Goal: Task Accomplishment & Management: Complete application form

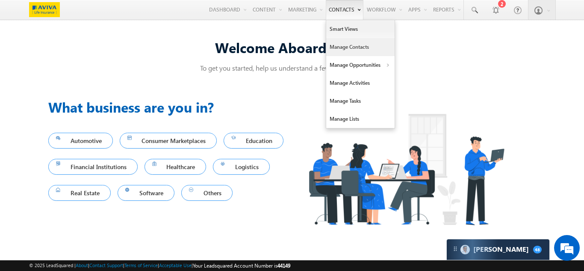
click at [333, 44] on link "Manage Contacts" at bounding box center [360, 47] width 68 height 18
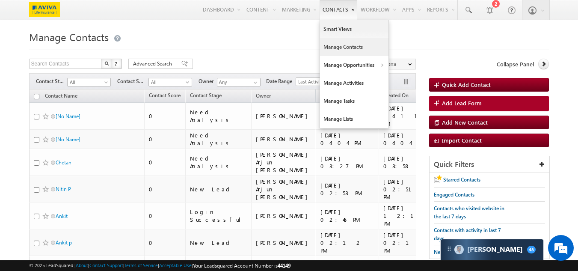
click at [328, 12] on link "Contacts" at bounding box center [338, 10] width 38 height 20
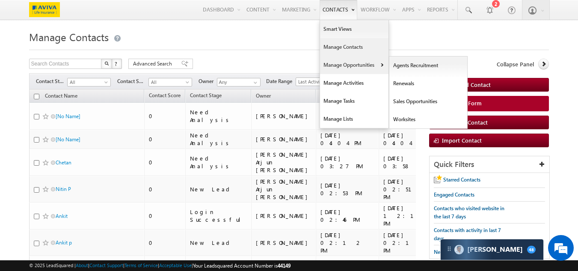
click at [335, 68] on link "Manage Opportunities" at bounding box center [354, 65] width 68 height 18
click at [411, 103] on link "Sales Opportunities" at bounding box center [428, 101] width 78 height 18
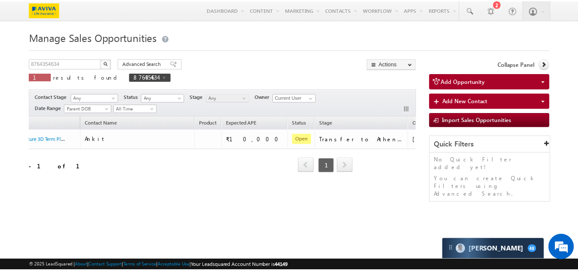
scroll to position [0, 82]
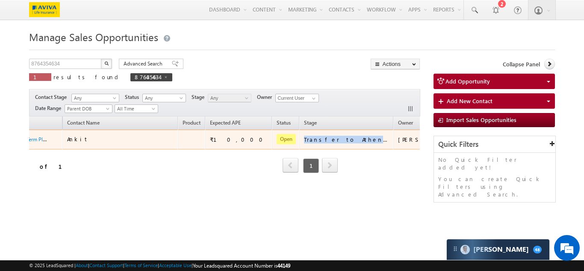
drag, startPoint x: 277, startPoint y: 140, endPoint x: 340, endPoint y: 139, distance: 63.7
click at [340, 139] on td "Transfer to Athena Failed" at bounding box center [346, 140] width 94 height 20
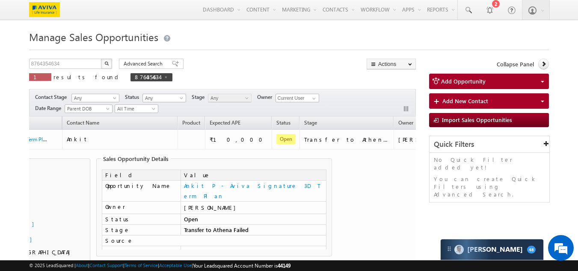
click at [357, 162] on td "Contact Details Ankit Login Successful Anvesh.sandipamu@iorta.in 0" at bounding box center [220, 211] width 546 height 124
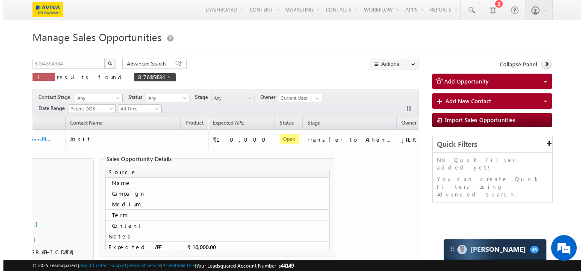
scroll to position [0, 0]
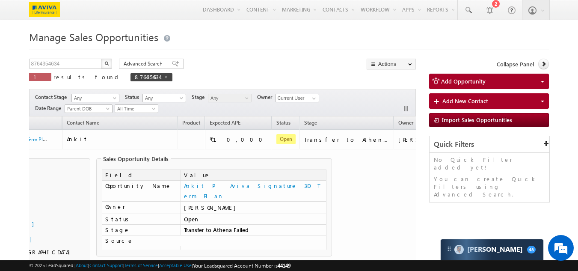
click at [390, 188] on td "Contact Details Ankit Login Successful Anvesh.sandipamu@iorta.in 0" at bounding box center [220, 211] width 546 height 124
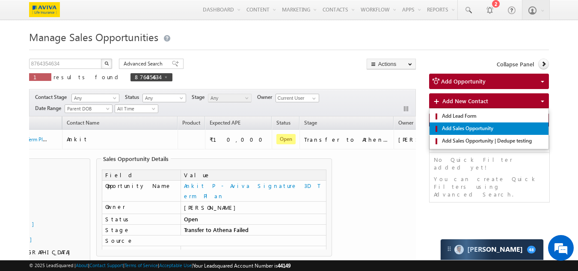
click at [444, 127] on span "Add Sales Opportunity" at bounding box center [492, 128] width 105 height 8
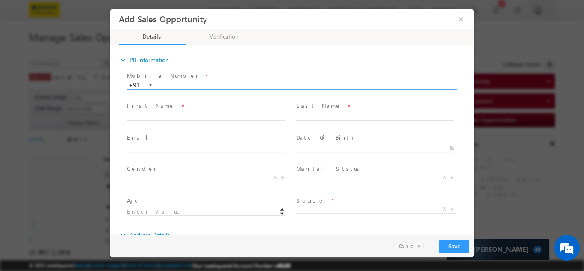
click at [185, 85] on input "text" at bounding box center [291, 85] width 329 height 9
click at [212, 86] on input "text" at bounding box center [291, 85] width 329 height 9
type input "7075064768"
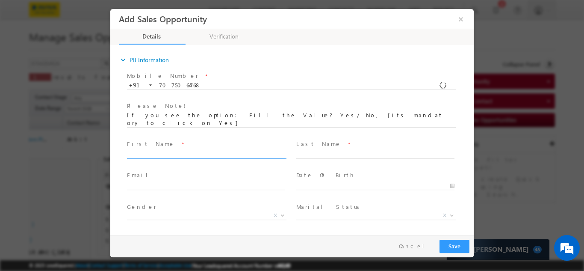
click at [211, 117] on div "Mobile Number * +91-7075064768 7075064768 +91 Please Note! First Name *" at bounding box center [296, 166] width 355 height 195
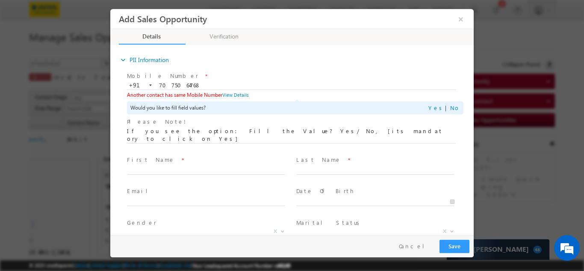
click at [133, 165] on span at bounding box center [210, 169] width 166 height 9
type input "Anvesh"
click at [254, 155] on span "First Name *" at bounding box center [206, 159] width 158 height 9
click at [333, 165] on input "text" at bounding box center [375, 169] width 158 height 9
click at [437, 108] on link "Yes" at bounding box center [436, 106] width 17 height 7
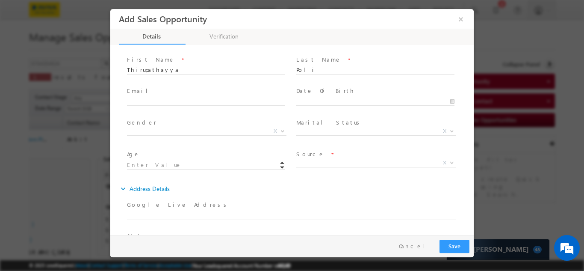
scroll to position [86, 0]
click at [251, 96] on input "text" at bounding box center [206, 100] width 158 height 9
type input "Anvesh.sandipamu@iorta.in"
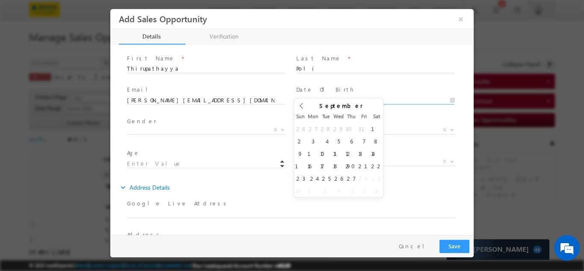
click at [338, 96] on input "text" at bounding box center [375, 100] width 158 height 9
type input "2006"
click at [360, 112] on span at bounding box center [363, 113] width 6 height 3
type input "09/19/2006"
type input "19"
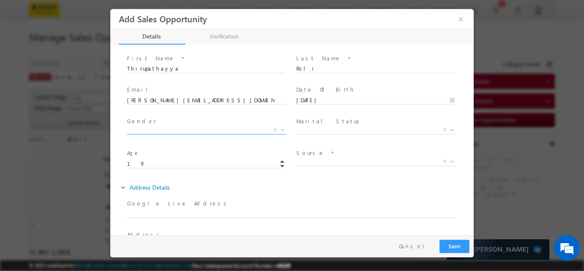
click at [166, 125] on span "X" at bounding box center [206, 129] width 159 height 9
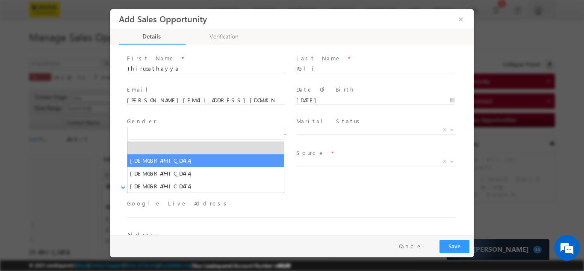
select select "Male"
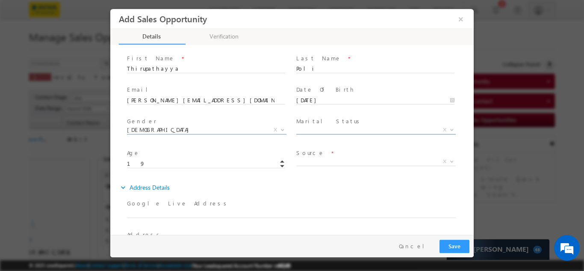
click at [344, 125] on span "X" at bounding box center [375, 129] width 159 height 9
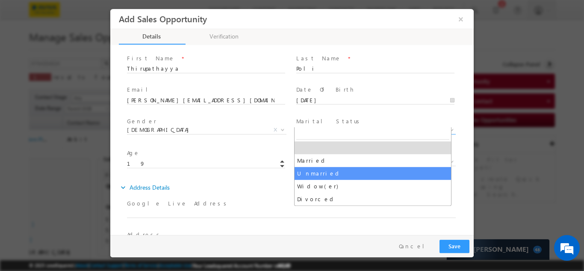
select select "Unmarried"
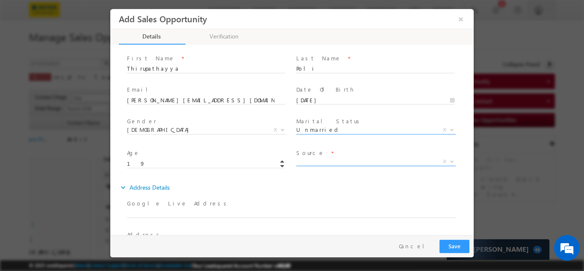
click at [316, 157] on span "X" at bounding box center [375, 161] width 159 height 9
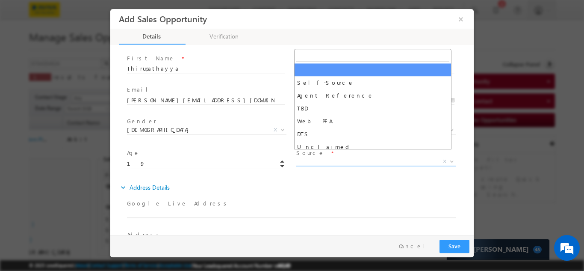
click at [325, 157] on span "X" at bounding box center [375, 161] width 159 height 9
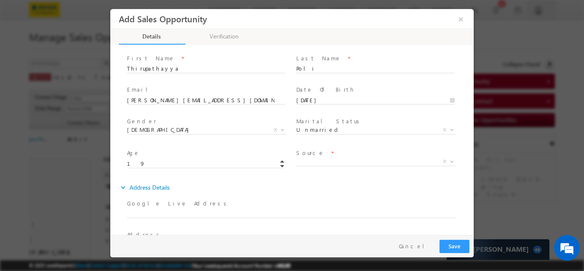
click at [316, 148] on span "Source *" at bounding box center [375, 152] width 158 height 9
click at [318, 157] on span "X" at bounding box center [375, 161] width 159 height 9
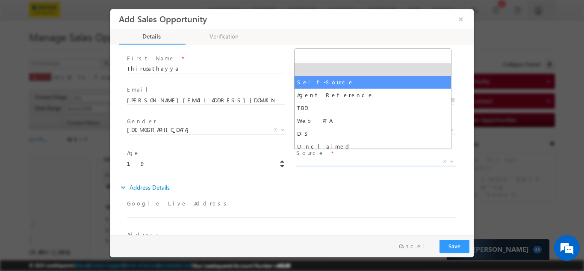
select select "Self-Source"
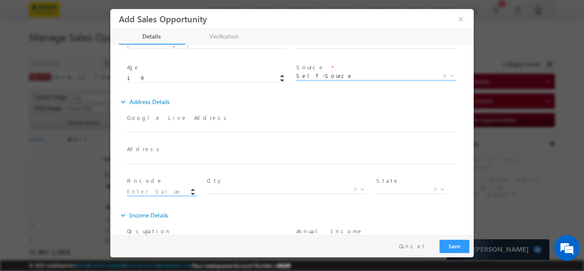
scroll to position [189, 0]
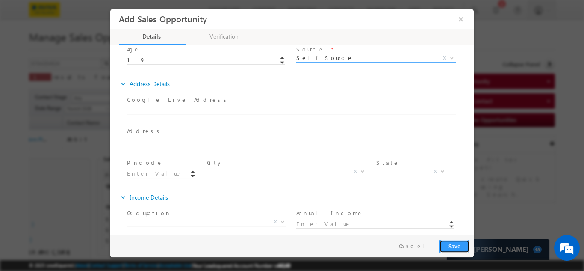
click at [455, 249] on button "Save" at bounding box center [455, 245] width 30 height 13
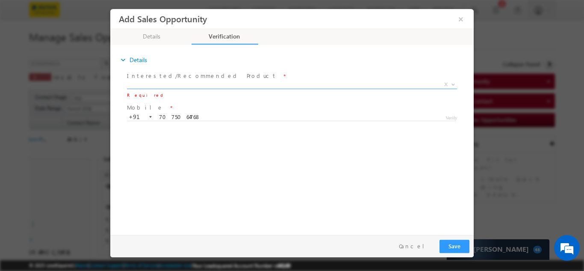
click at [450, 115] on span "Verify" at bounding box center [452, 115] width 12 height 7
click at [442, 186] on div "expand_more Details Interested/Recommended Product" at bounding box center [294, 138] width 359 height 185
click at [192, 84] on span "X" at bounding box center [292, 84] width 330 height 9
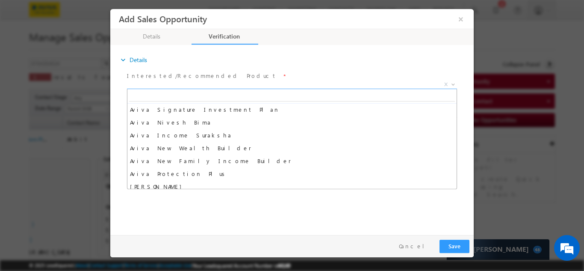
scroll to position [214, 0]
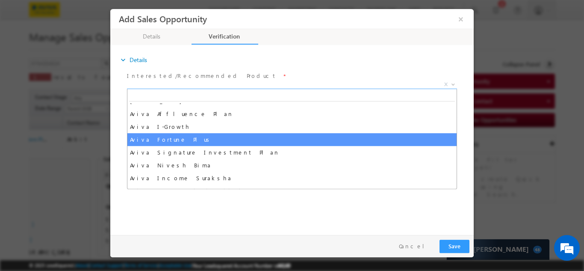
select select "Aviva Fortune Plus"
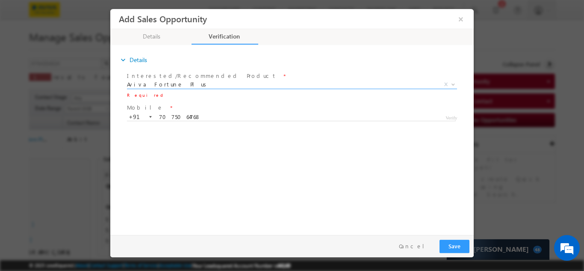
click at [452, 115] on span "Verify" at bounding box center [452, 115] width 12 height 7
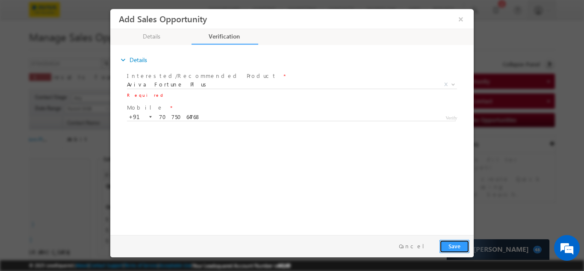
click at [460, 247] on button "Save" at bounding box center [455, 245] width 30 height 13
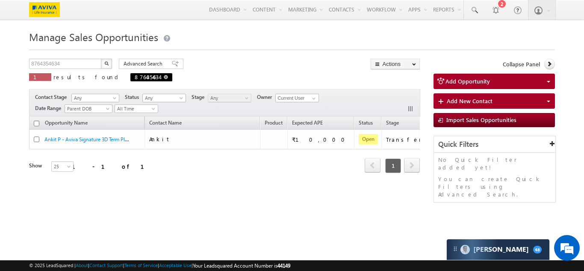
click at [164, 75] on span at bounding box center [166, 77] width 4 height 4
type input "Search Sales Opportunities"
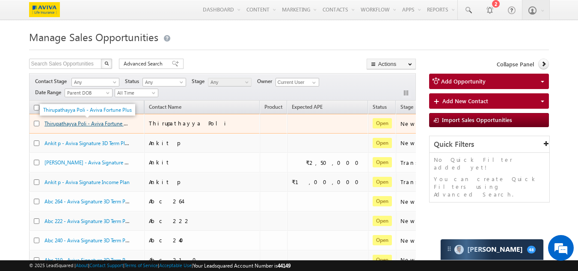
click at [55, 123] on link "Thirupathayya Poli - Aviva Fortune Plus" at bounding box center [88, 122] width 89 height 7
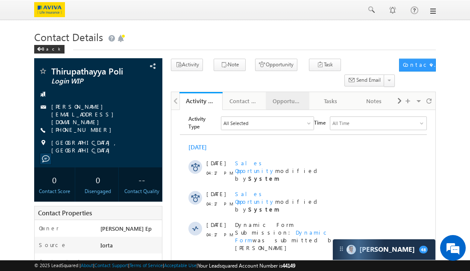
click at [285, 96] on div "Opportunities" at bounding box center [287, 101] width 29 height 10
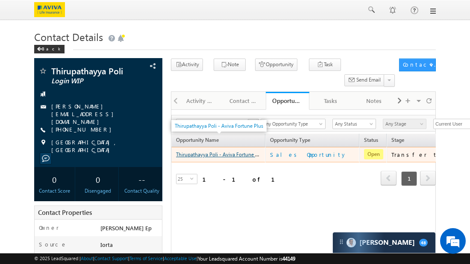
click at [211, 151] on link "Thirupathayya Poli - Aviva Fortune Plus" at bounding box center [220, 154] width 89 height 7
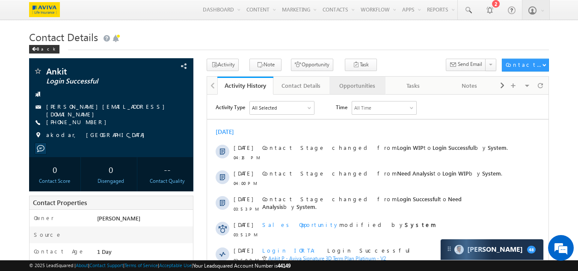
click at [360, 87] on div "Opportunities" at bounding box center [356, 85] width 41 height 10
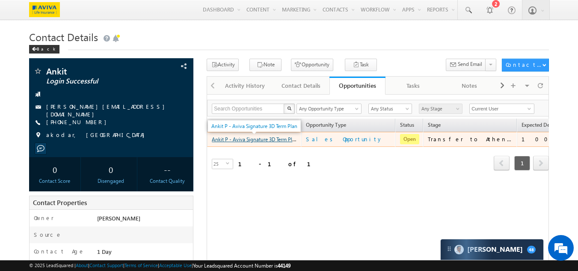
click at [247, 141] on link "Ankit P - Aviva Signature 3D Term Plan" at bounding box center [255, 138] width 86 height 7
